Goal: Navigation & Orientation: Understand site structure

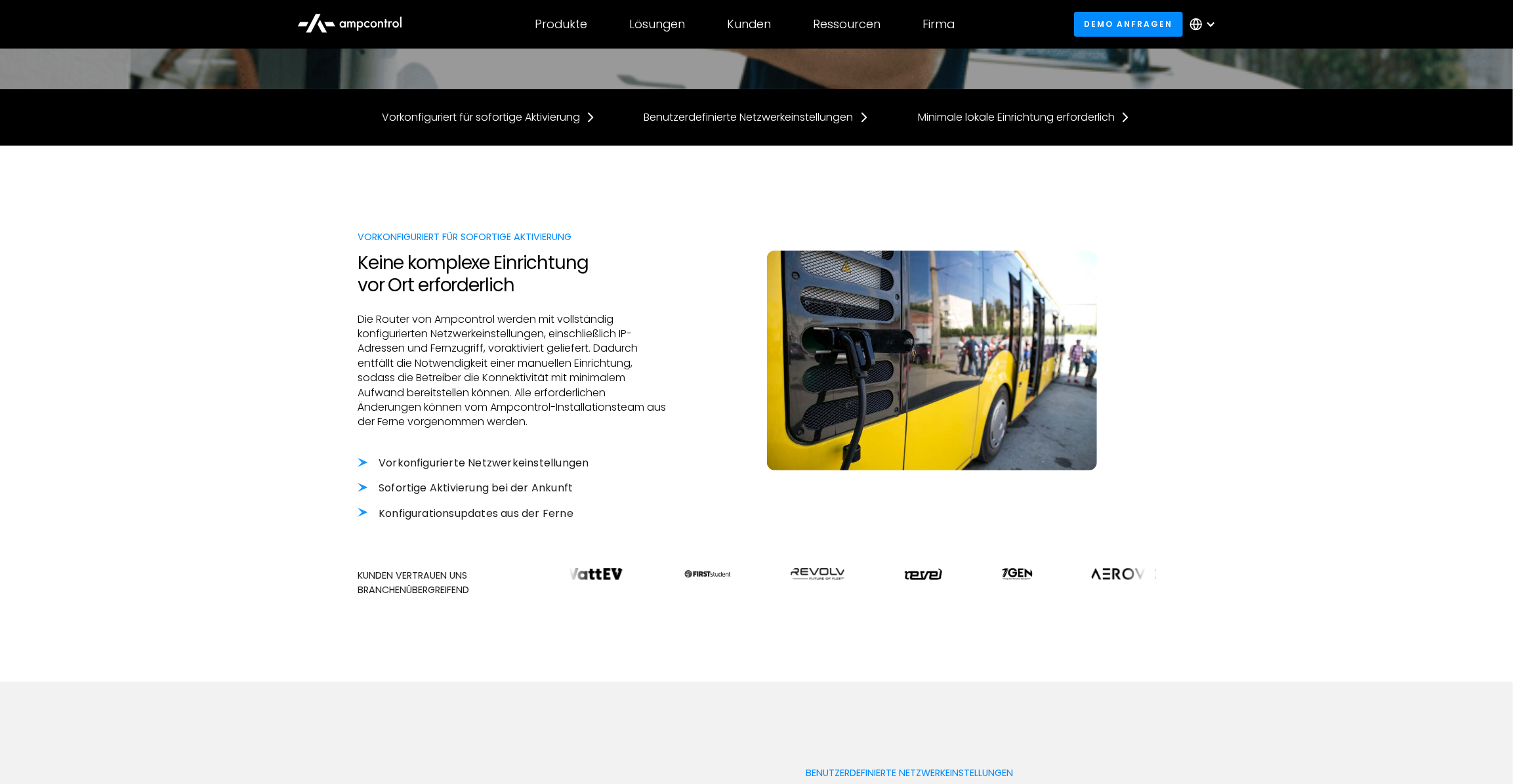
scroll to position [179, 0]
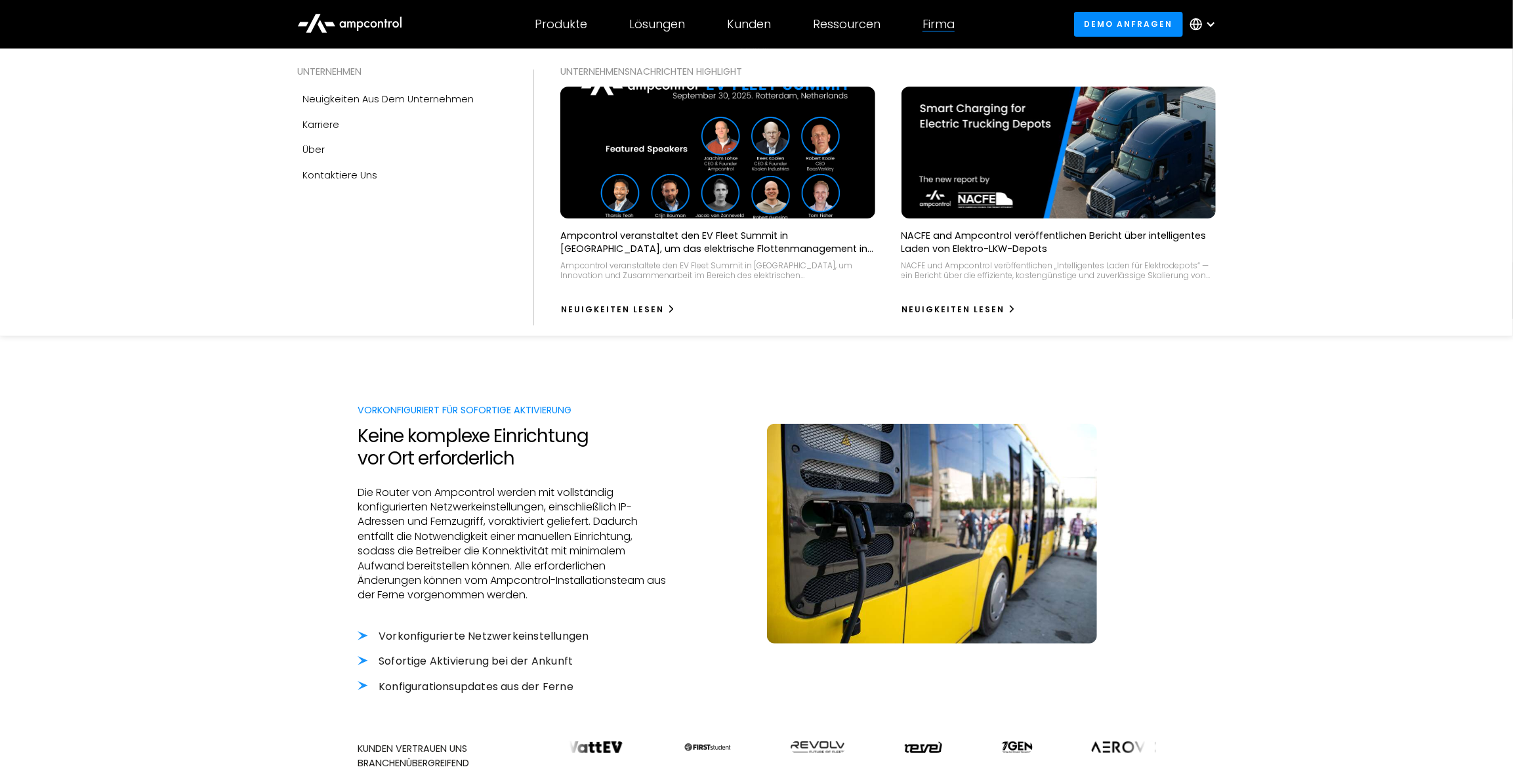
click at [935, 31] on div at bounding box center [938, 30] width 32 height 1
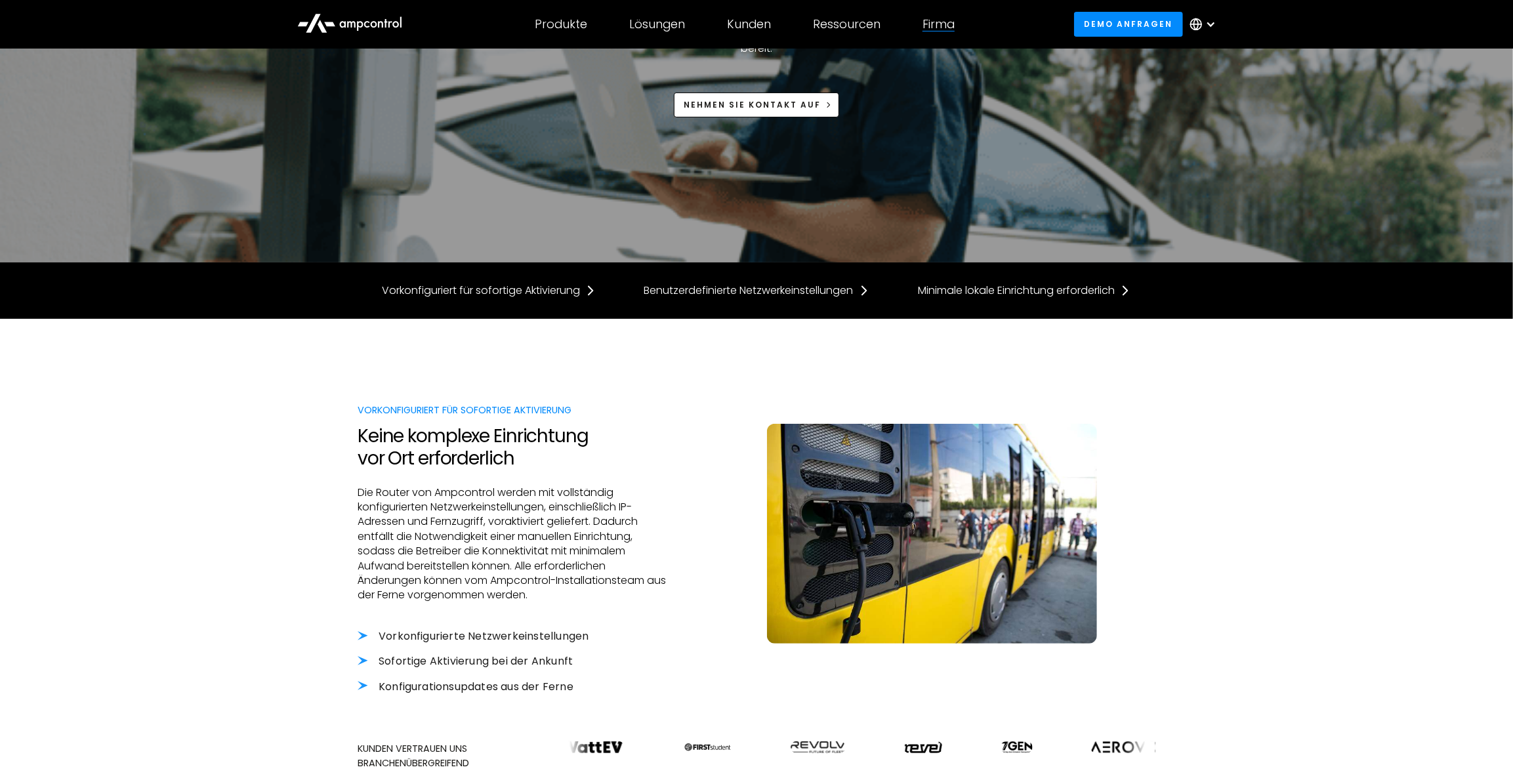
click at [937, 24] on div "Firma" at bounding box center [938, 25] width 32 height 15
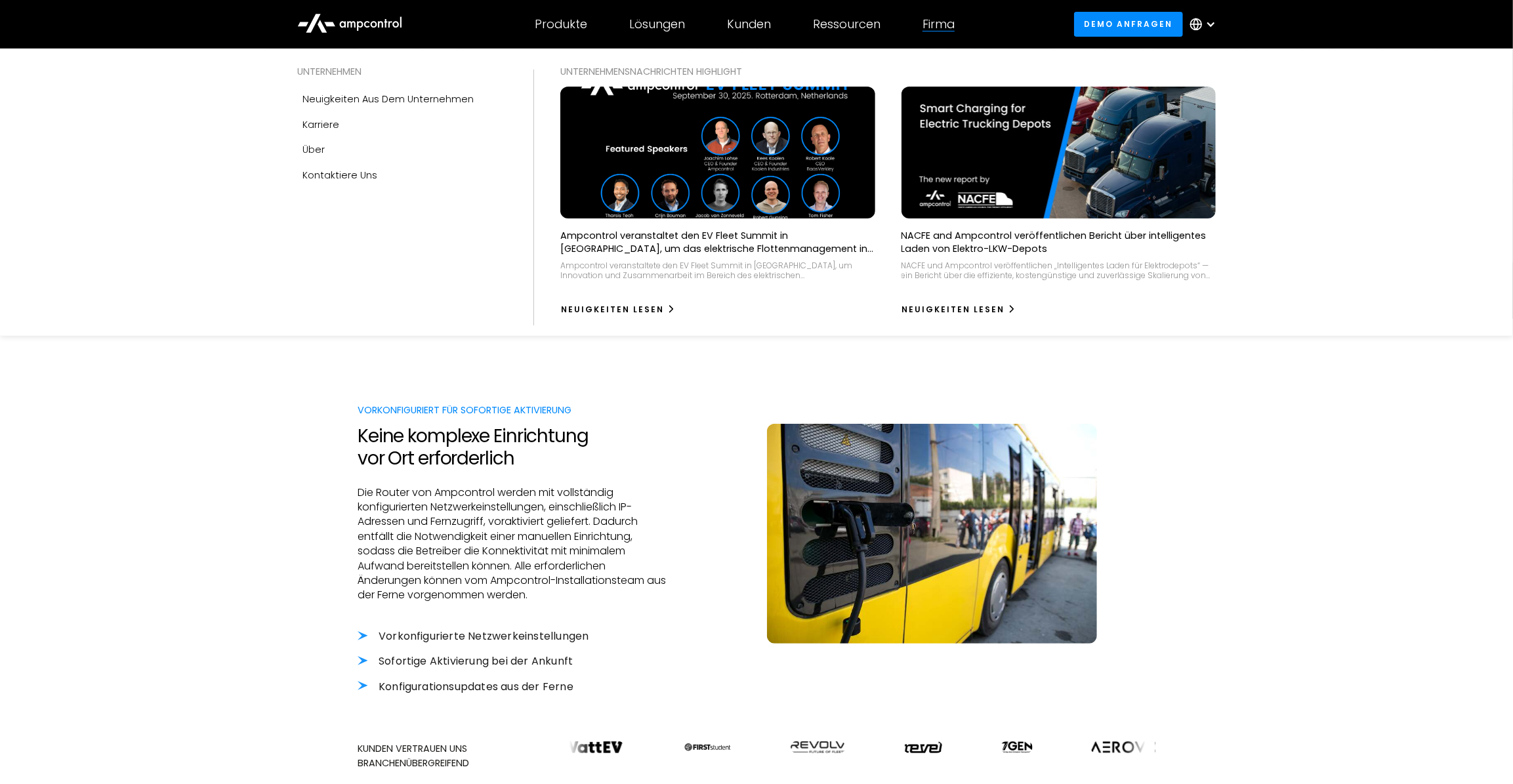
click at [933, 27] on div "Firma" at bounding box center [938, 25] width 32 height 15
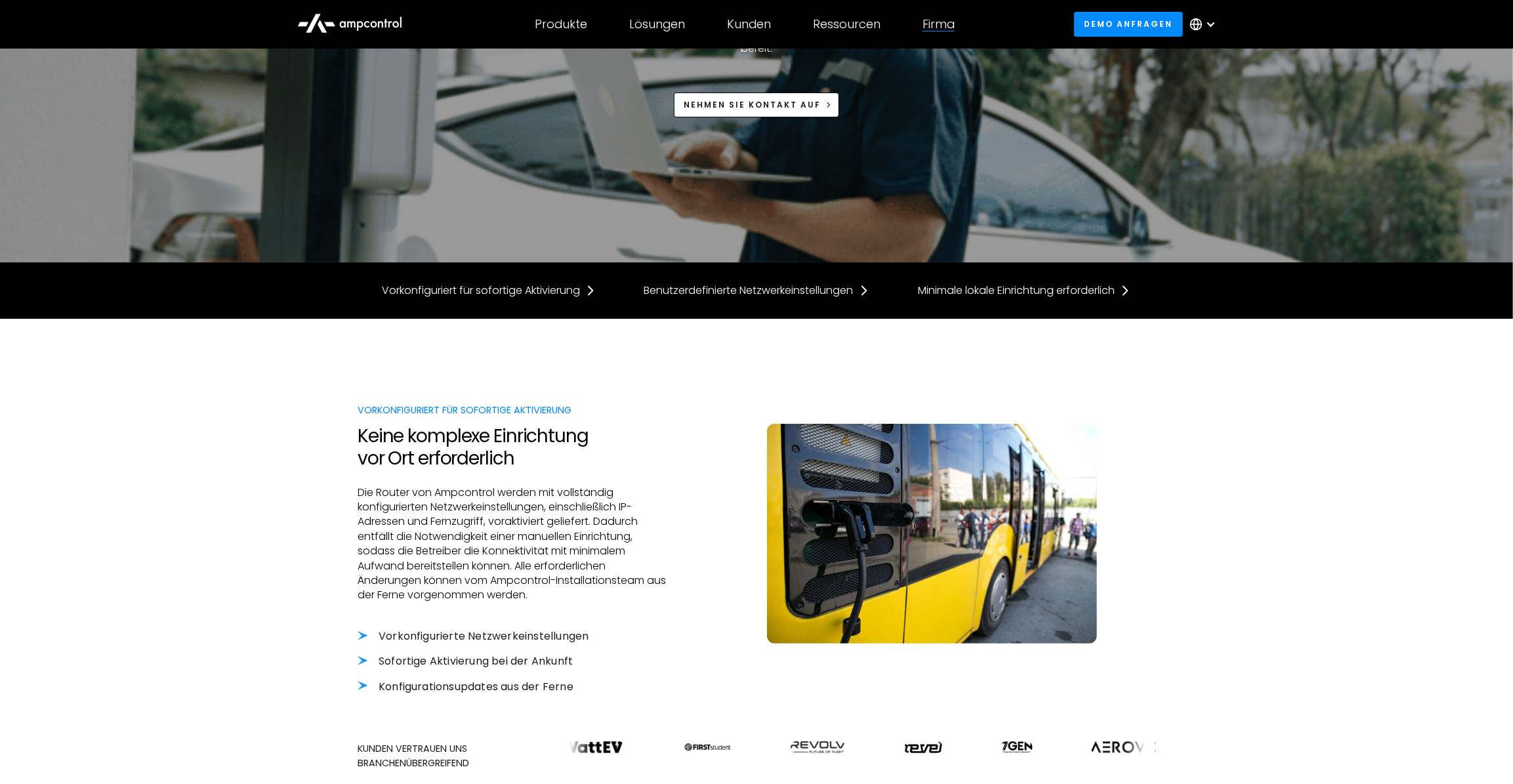
click at [933, 27] on div "Firma" at bounding box center [938, 25] width 32 height 15
click at [941, 19] on div "Firma" at bounding box center [938, 25] width 32 height 15
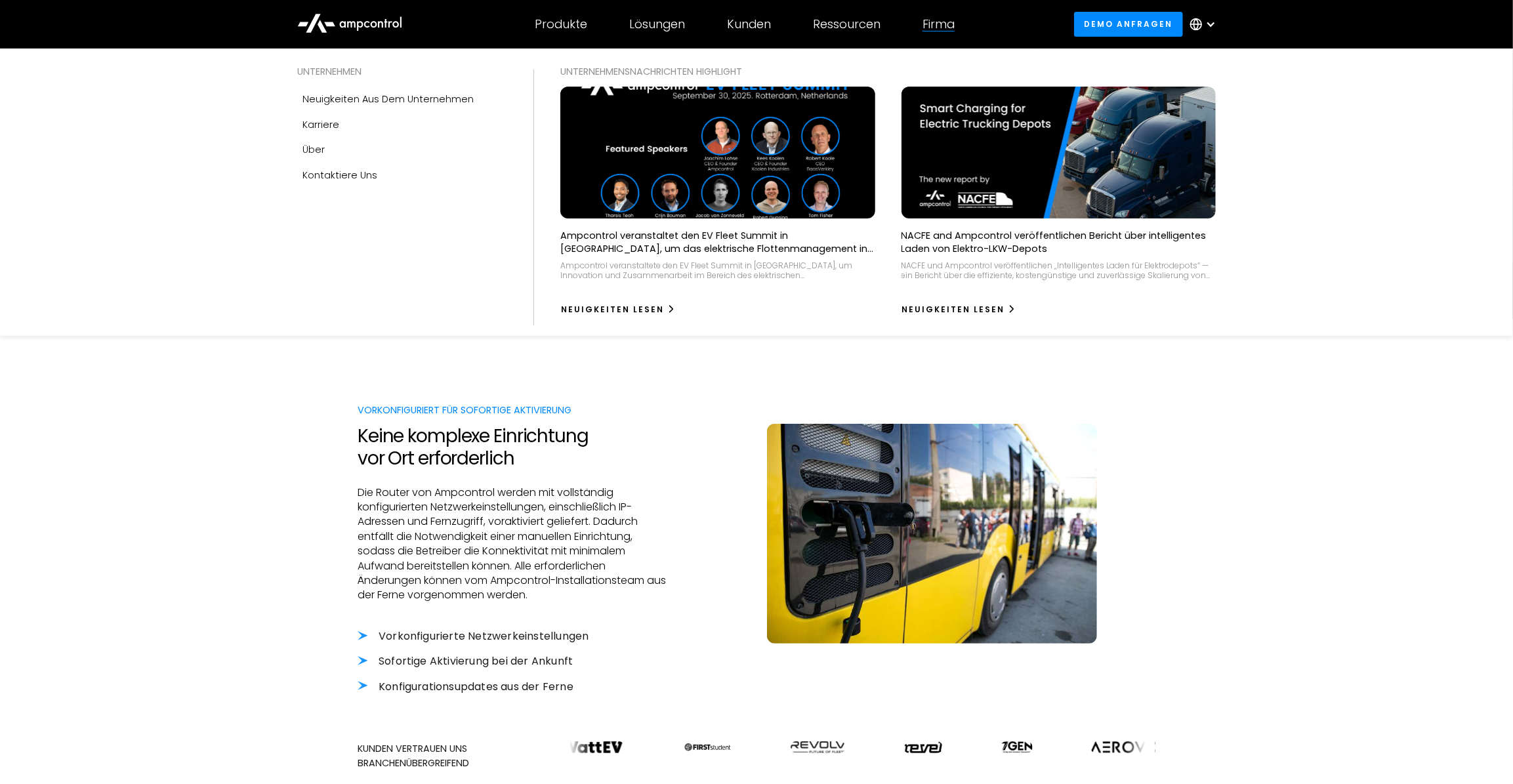
click at [347, 70] on div "UNTERNEHMEN" at bounding box center [402, 72] width 210 height 15
click at [321, 155] on div "Über" at bounding box center [313, 150] width 22 height 15
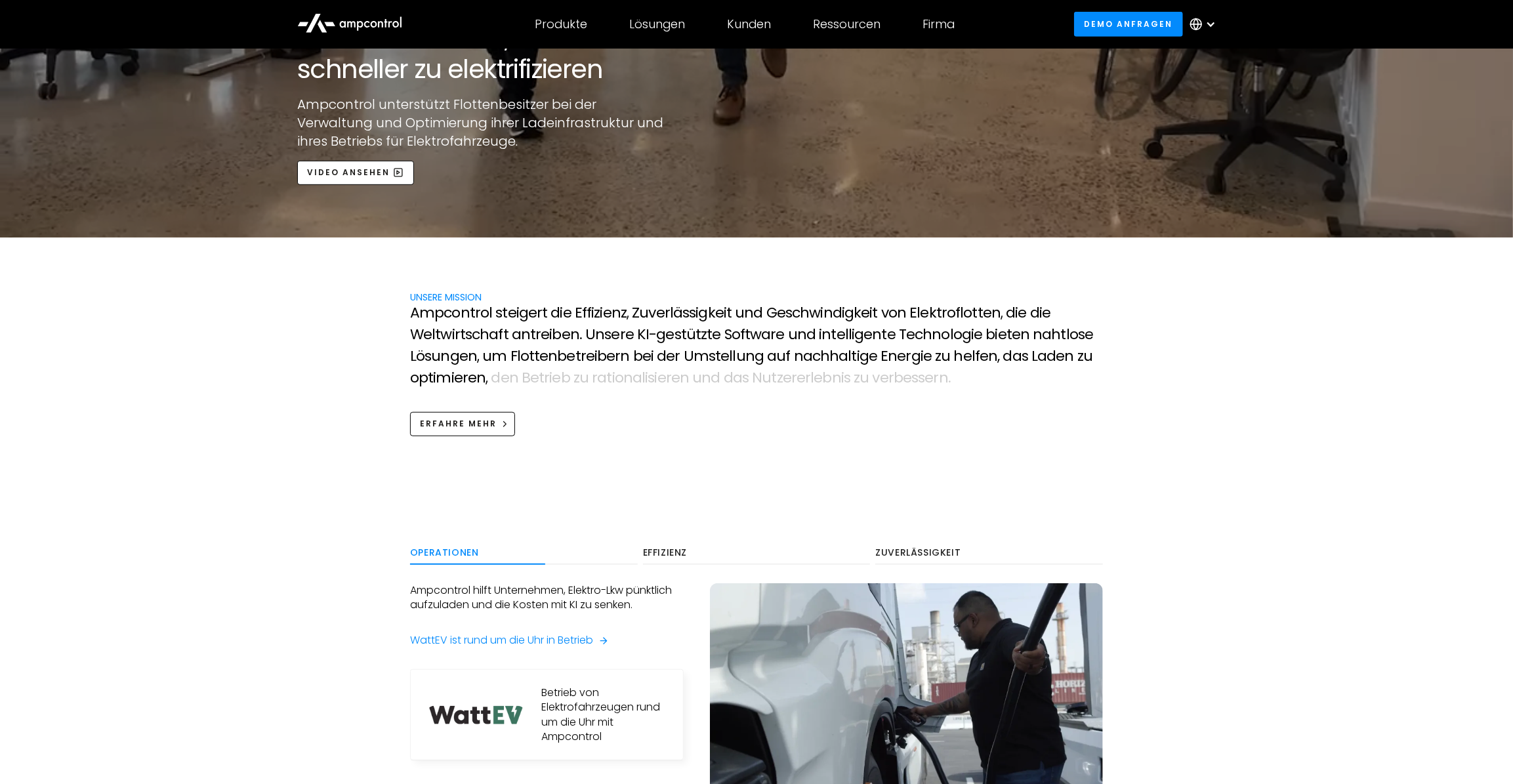
scroll to position [596, 0]
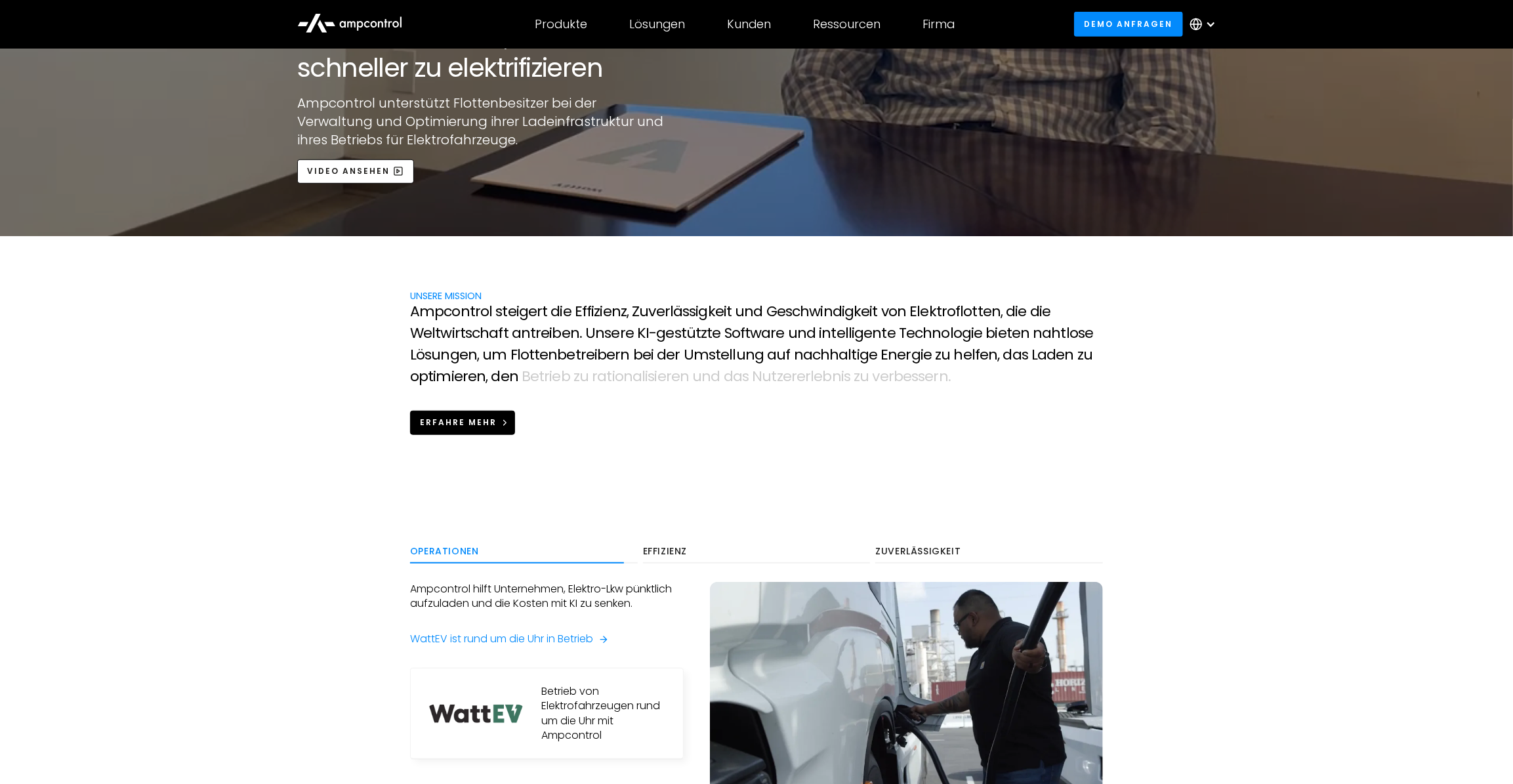
click at [474, 424] on div "Erfahre mehr" at bounding box center [458, 422] width 77 height 12
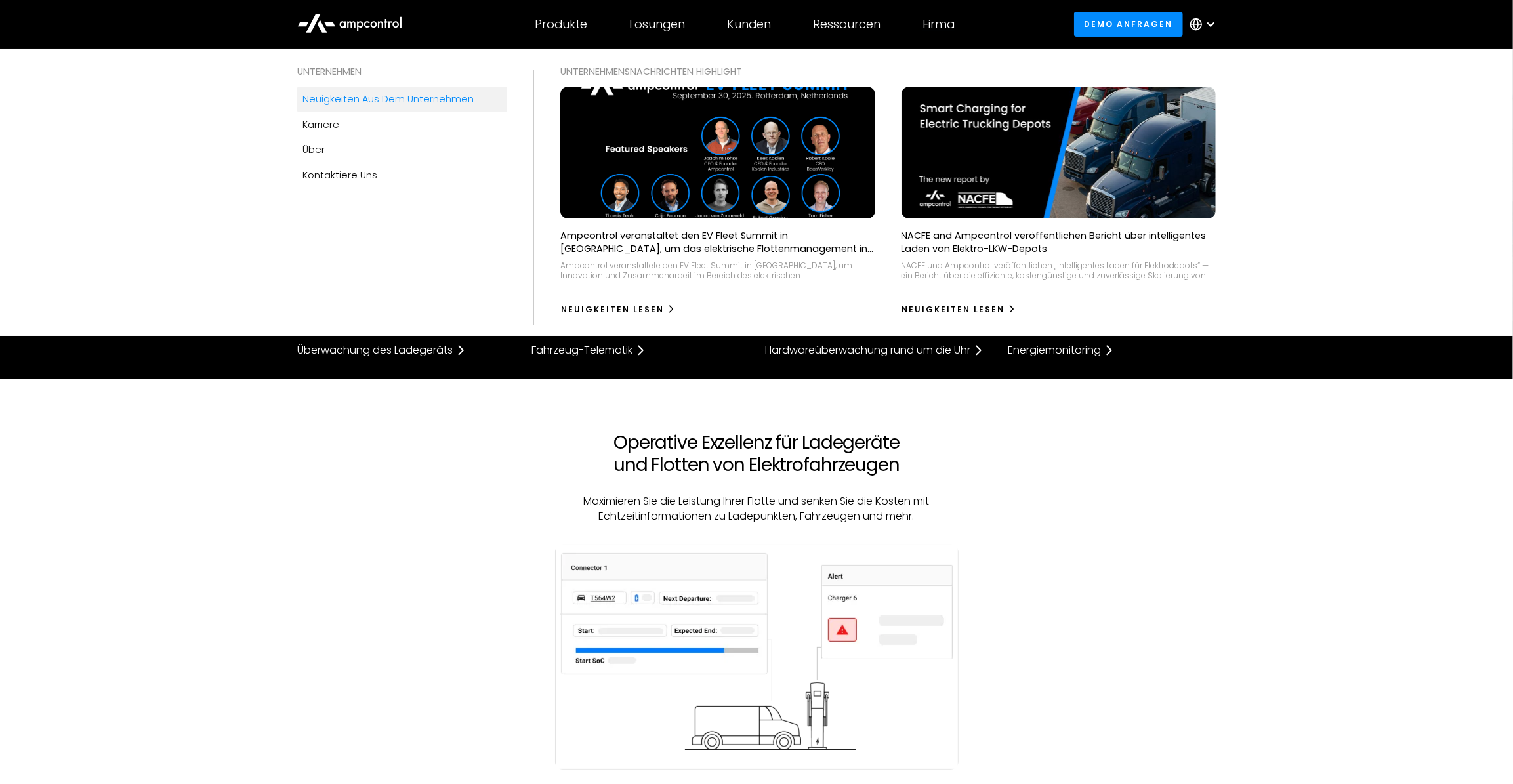
click at [338, 96] on div "Neuigkeiten aus dem Unternehmen" at bounding box center [388, 100] width 171 height 15
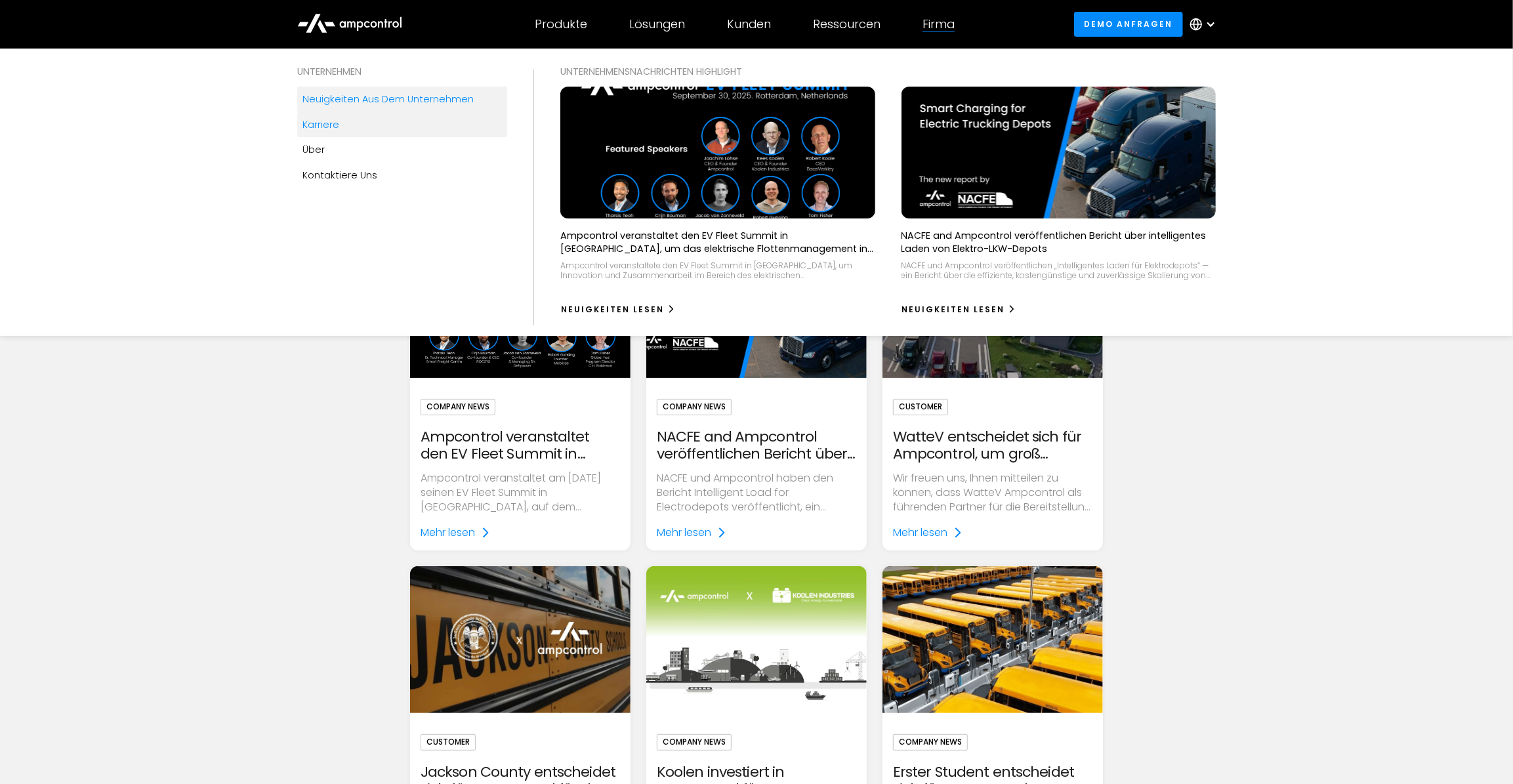
click at [339, 124] on link "Karriere" at bounding box center [402, 124] width 210 height 25
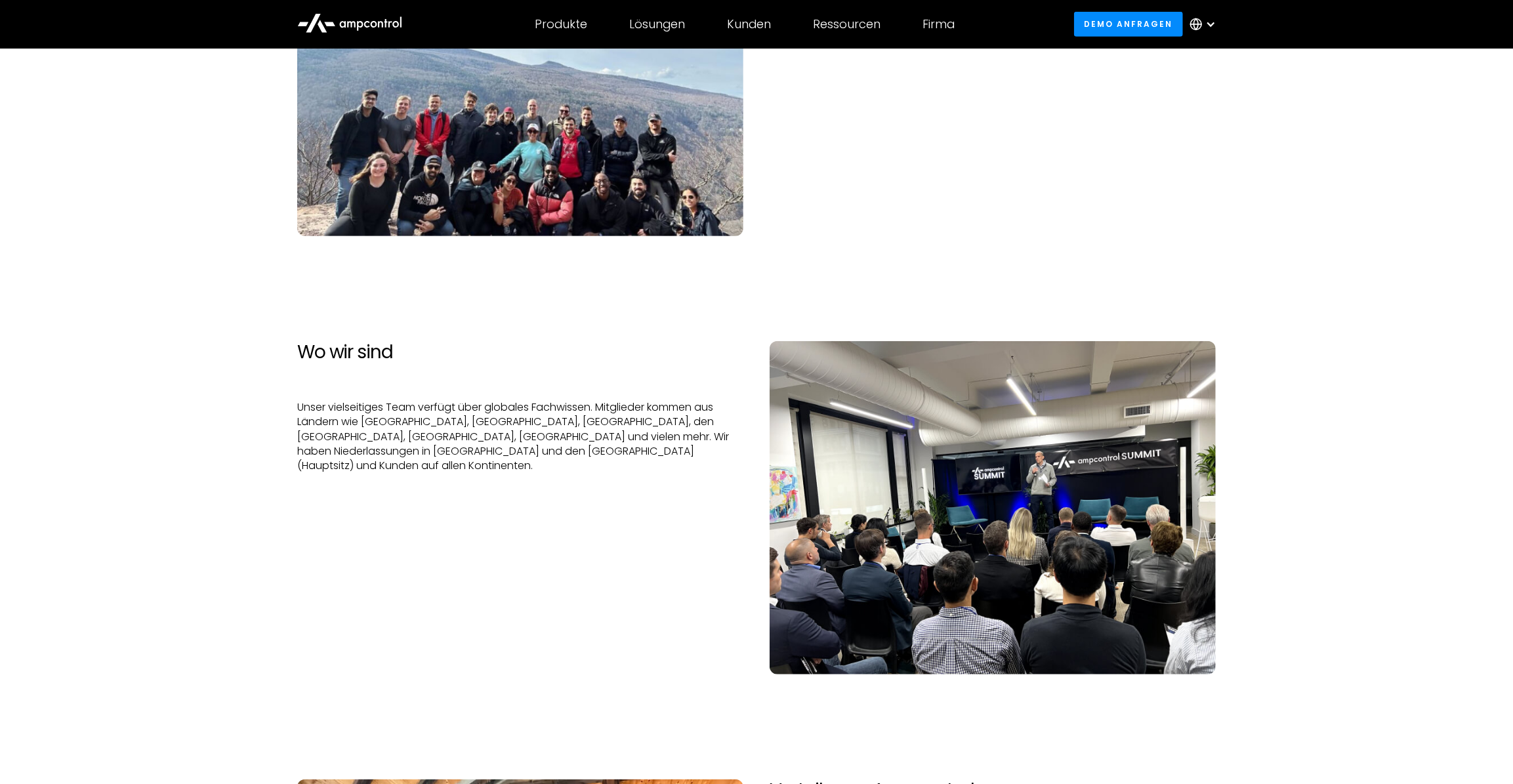
scroll to position [433, 0]
